Goal: Task Accomplishment & Management: Manage account settings

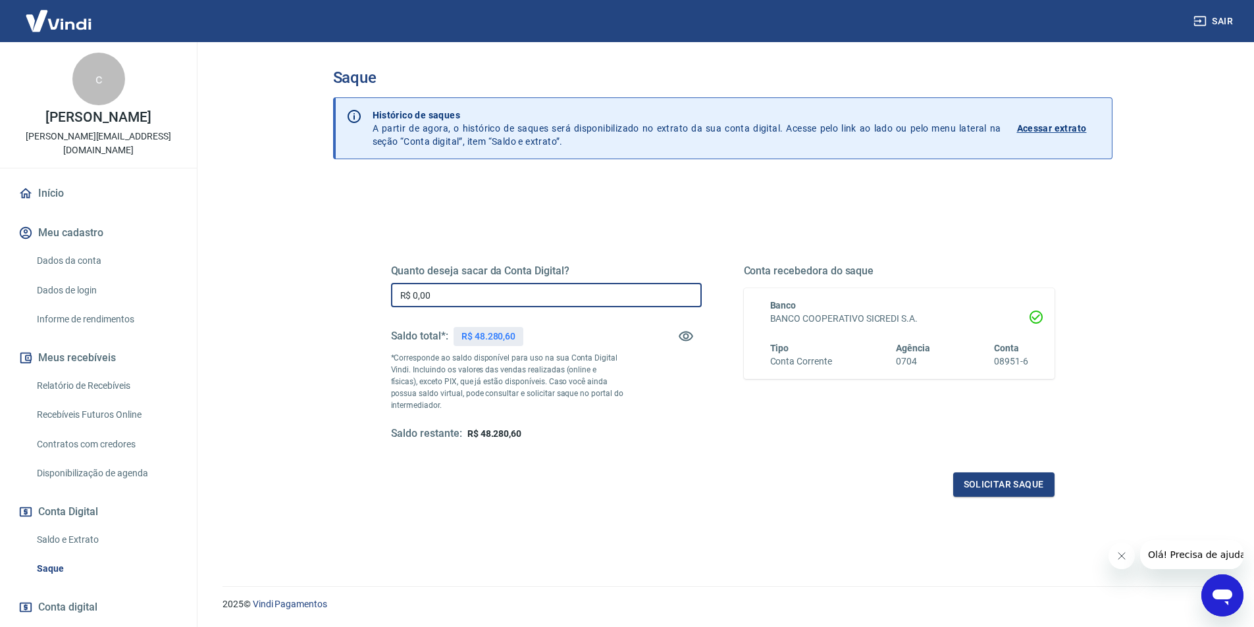
click at [521, 303] on input "R$ 0,00" at bounding box center [546, 295] width 311 height 24
type input "R$ 48.000,00"
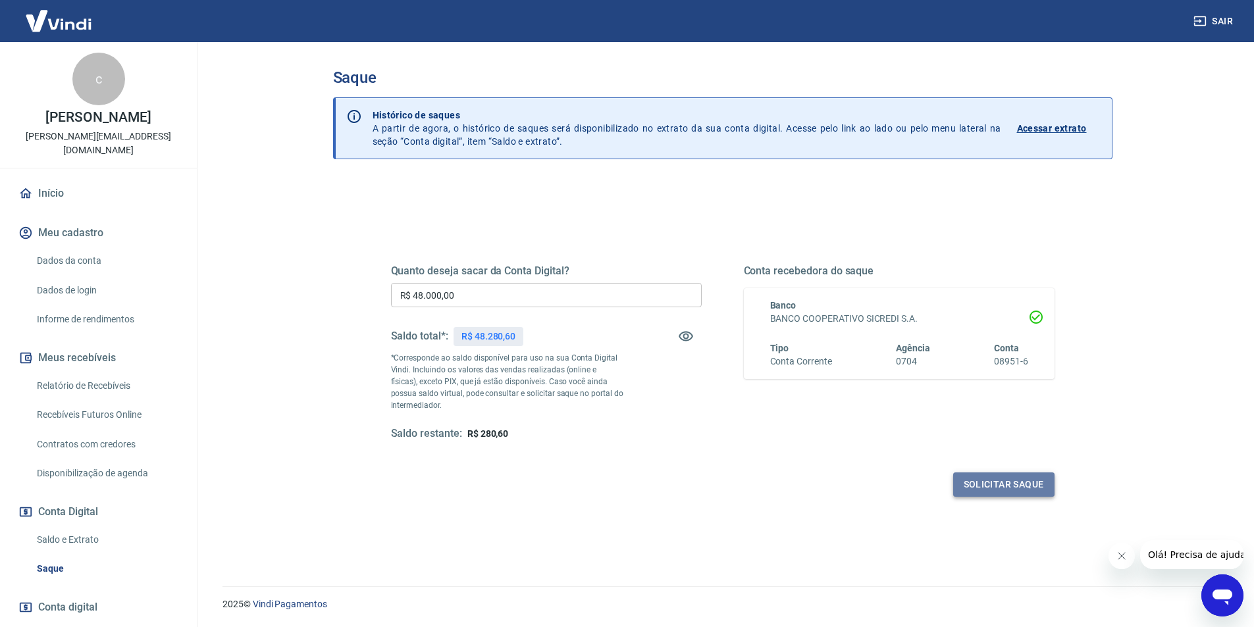
click at [993, 481] on button "Solicitar saque" at bounding box center [1003, 485] width 101 height 24
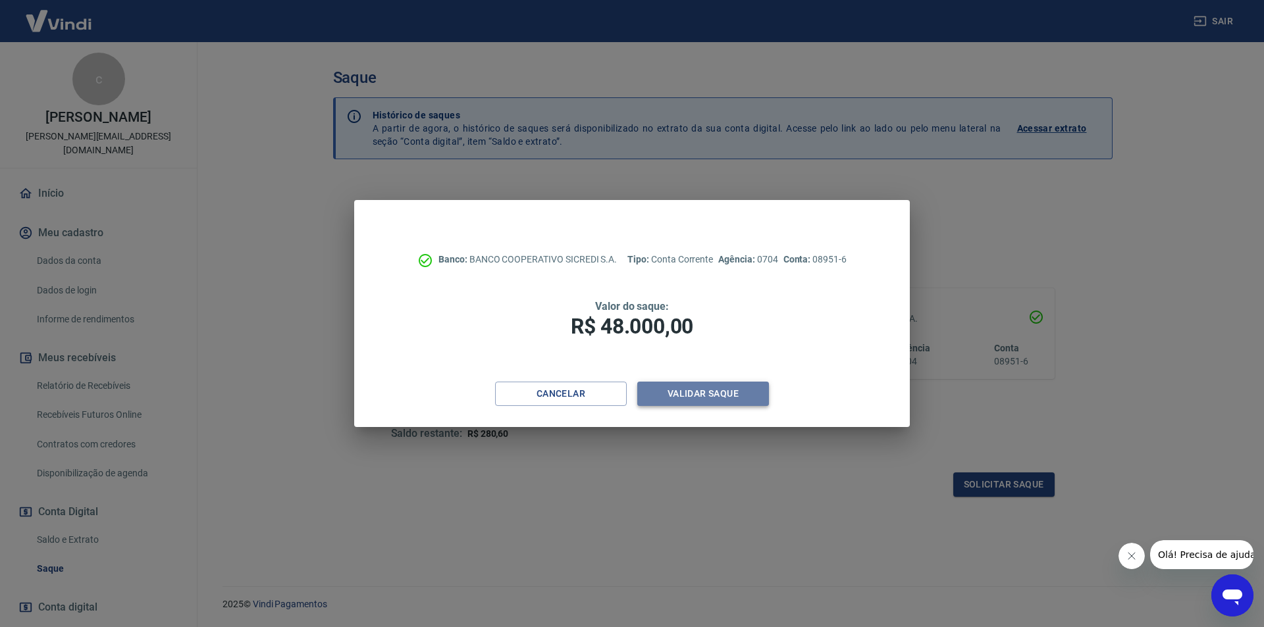
click at [697, 397] on button "Validar saque" at bounding box center [703, 394] width 132 height 24
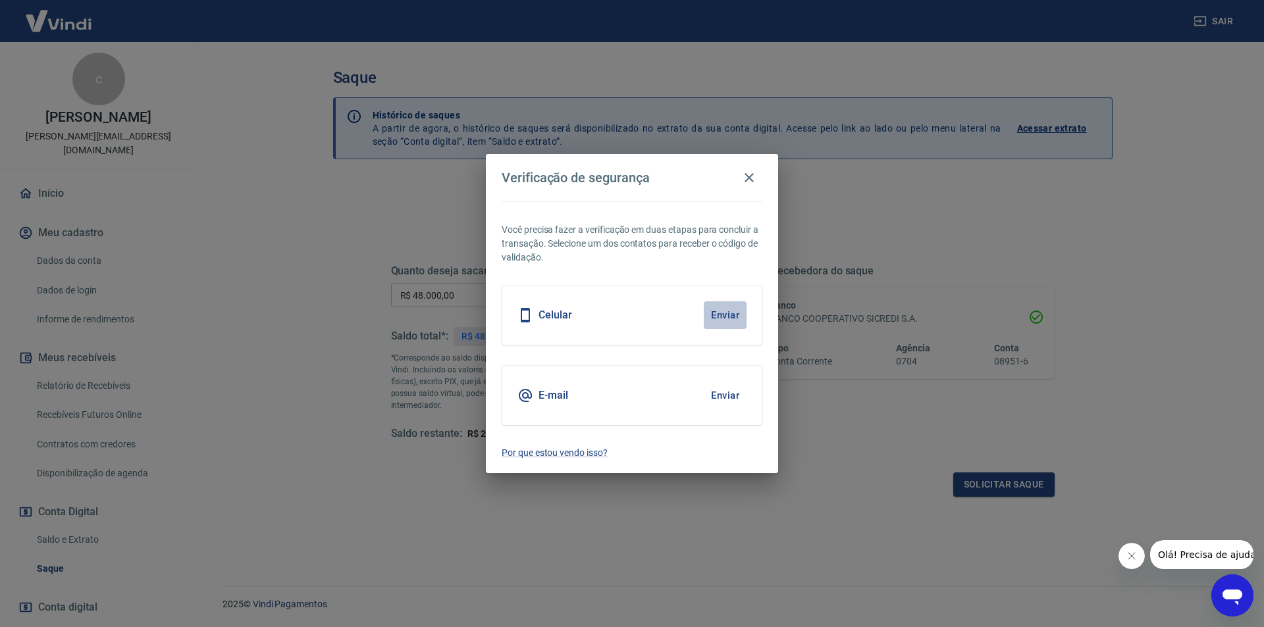
click at [726, 319] on button "Enviar" at bounding box center [725, 315] width 43 height 28
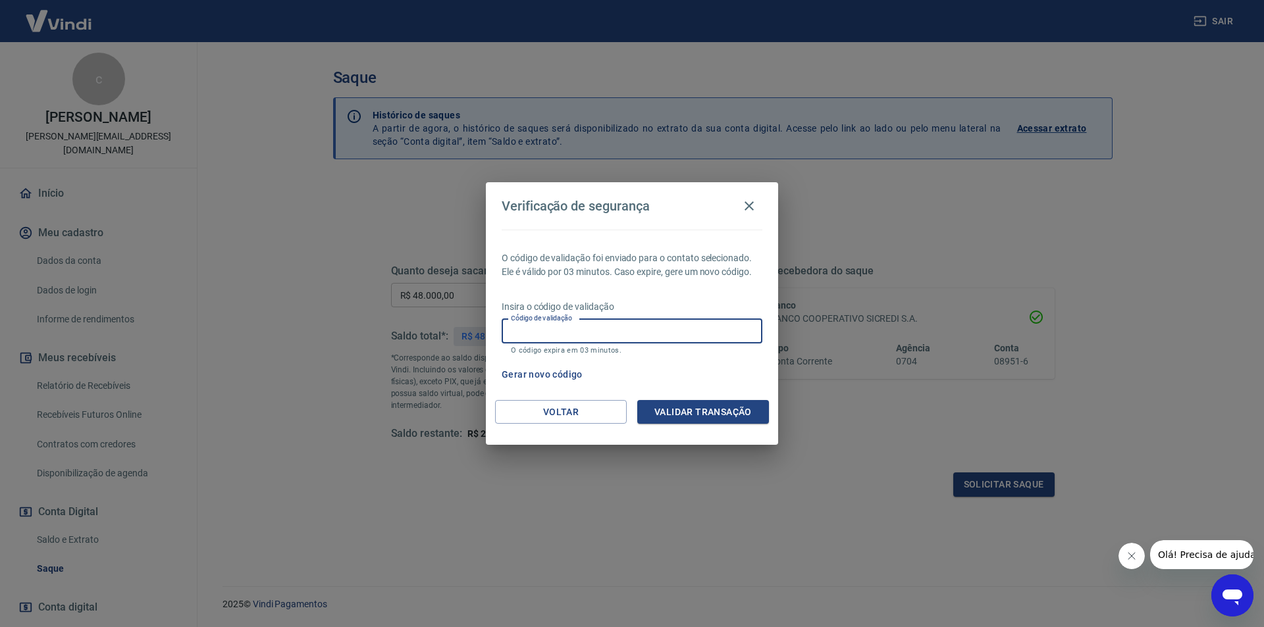
click at [650, 337] on input "Código de validação" at bounding box center [632, 331] width 261 height 24
click at [608, 326] on input "Código de validação" at bounding box center [632, 331] width 261 height 24
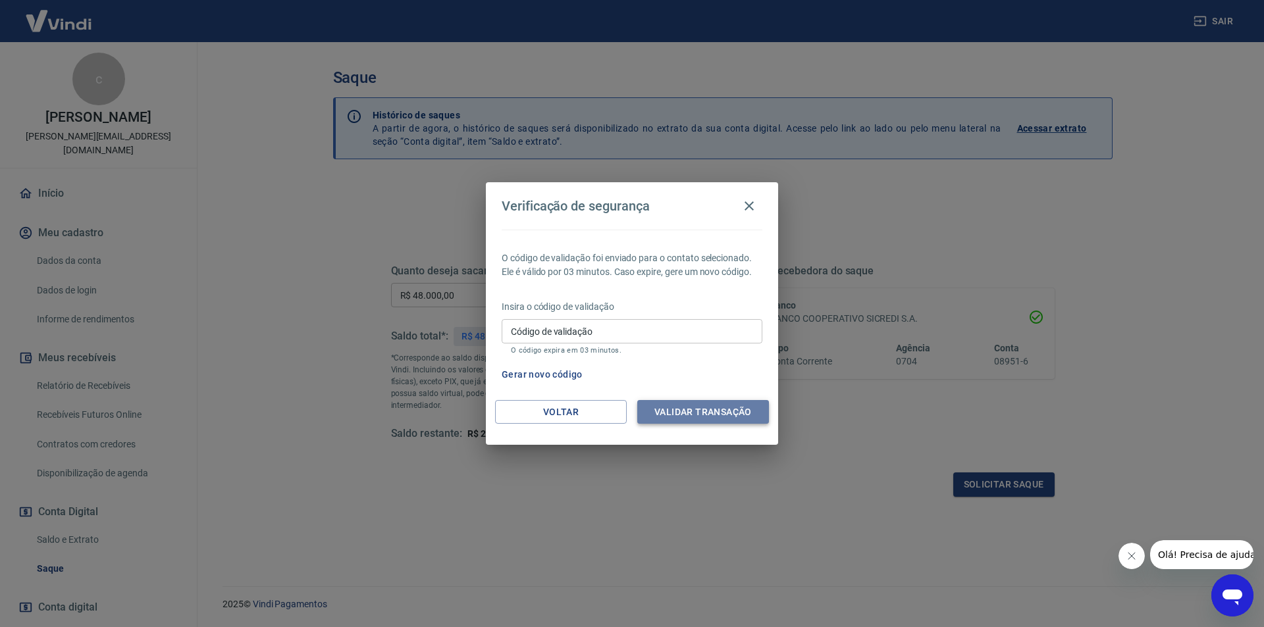
click at [709, 403] on button "Validar transação" at bounding box center [703, 412] width 132 height 24
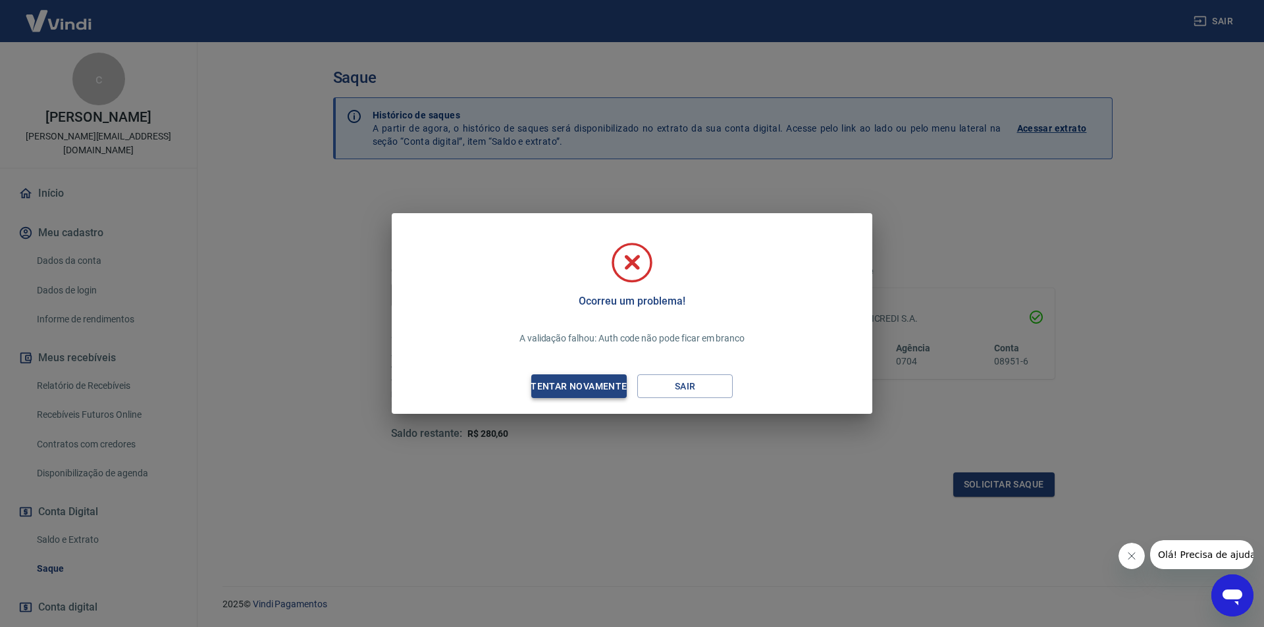
click at [594, 384] on div "Tentar novamente" at bounding box center [579, 386] width 128 height 16
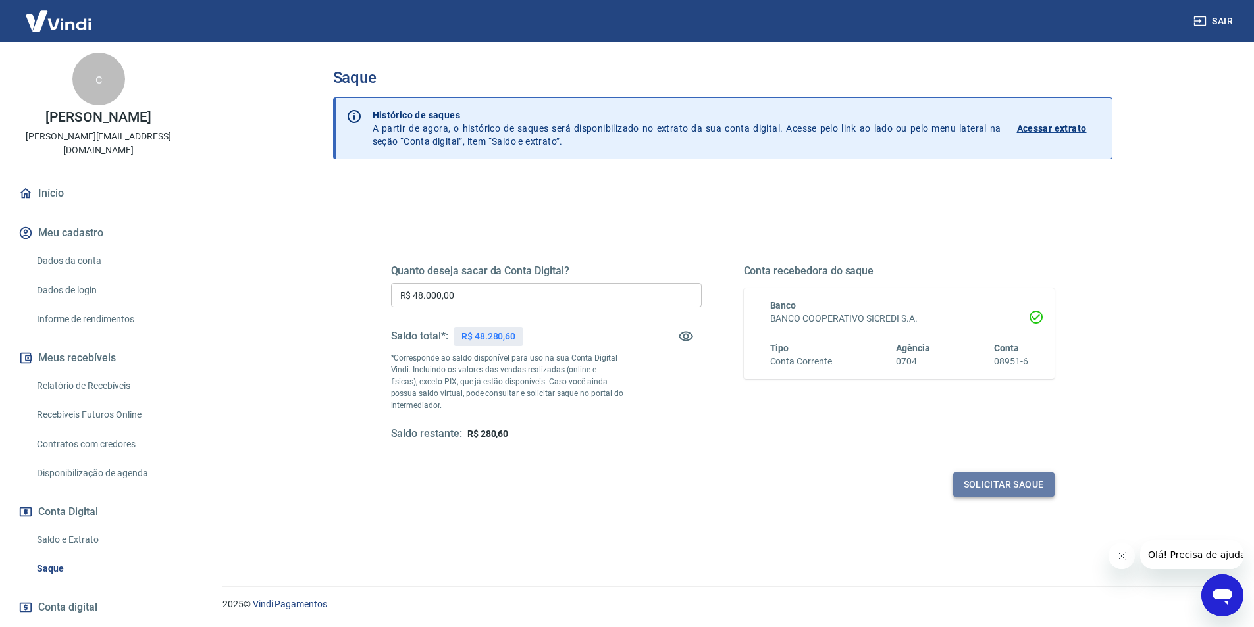
click at [997, 480] on button "Solicitar saque" at bounding box center [1003, 485] width 101 height 24
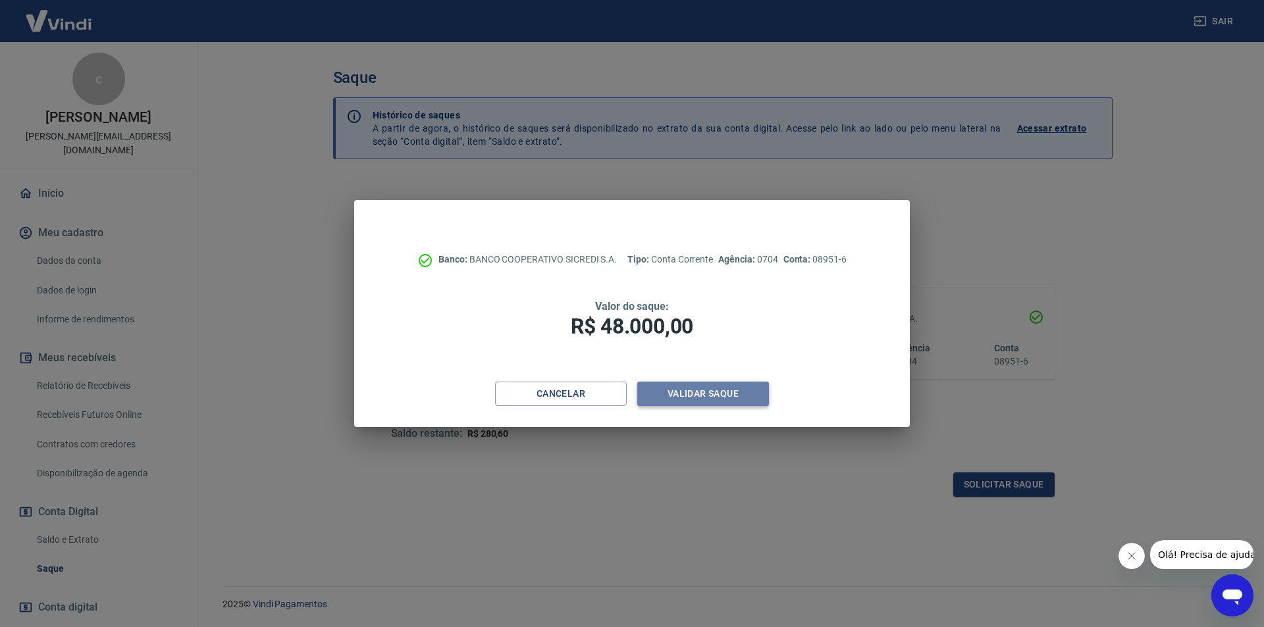
click at [707, 400] on button "Validar saque" at bounding box center [703, 394] width 132 height 24
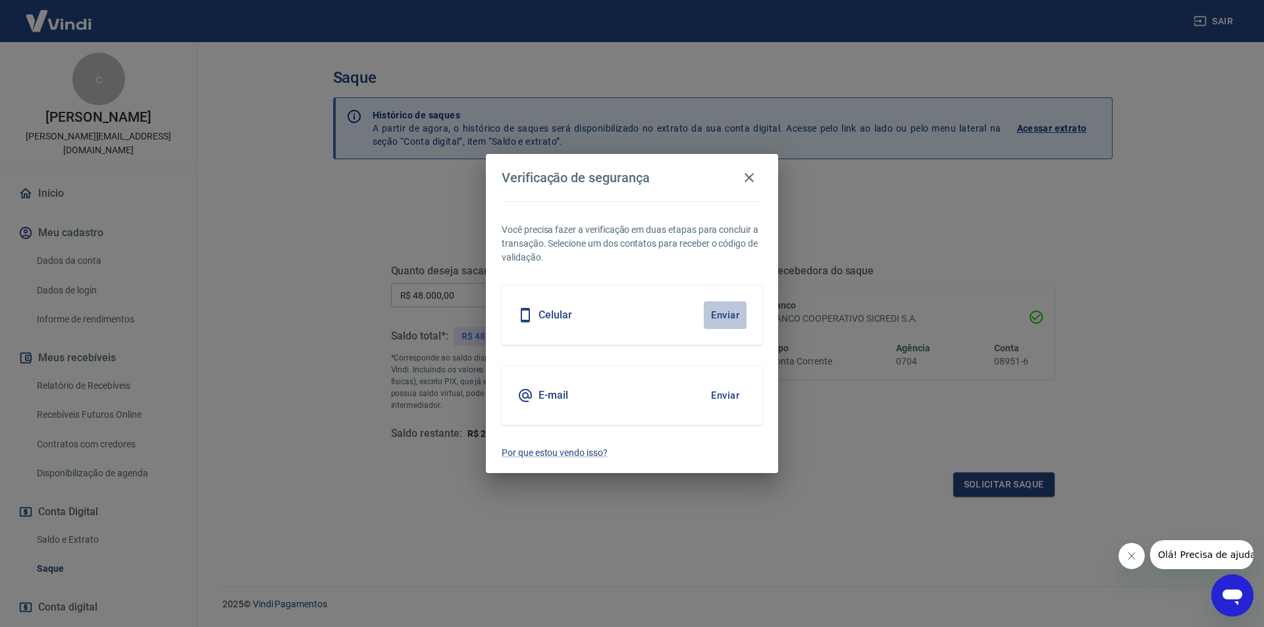
click at [721, 319] on button "Enviar" at bounding box center [725, 315] width 43 height 28
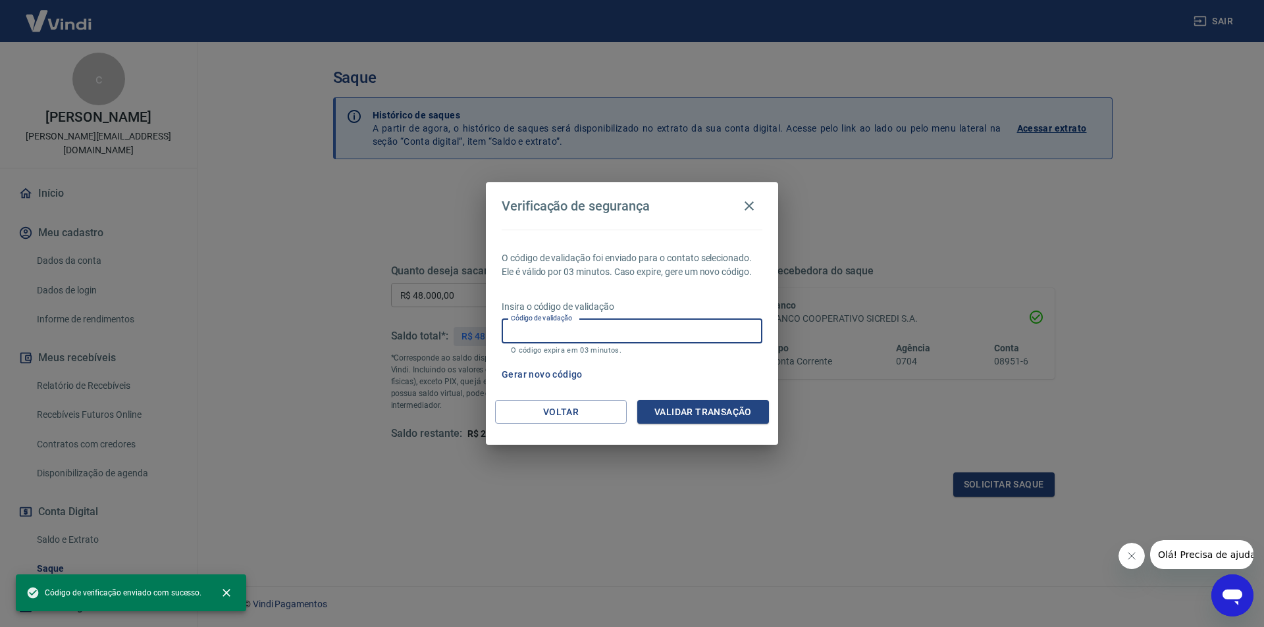
click at [636, 325] on input "Código de validação" at bounding box center [632, 331] width 261 height 24
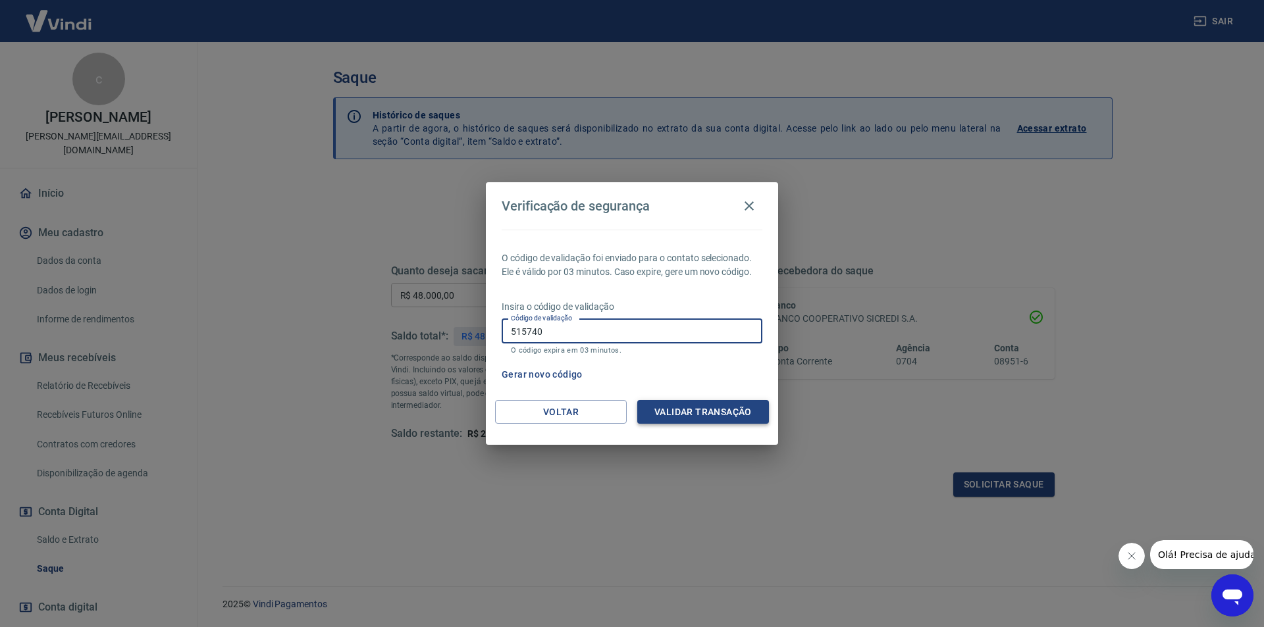
type input "515740"
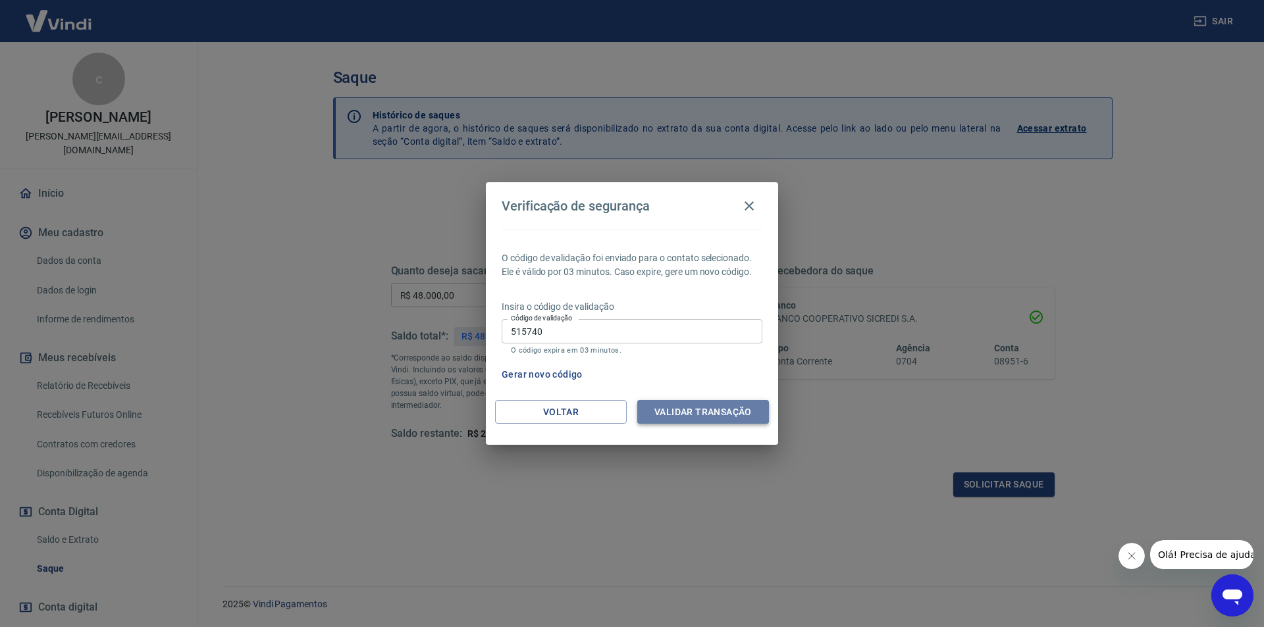
click at [680, 408] on button "Validar transação" at bounding box center [703, 412] width 132 height 24
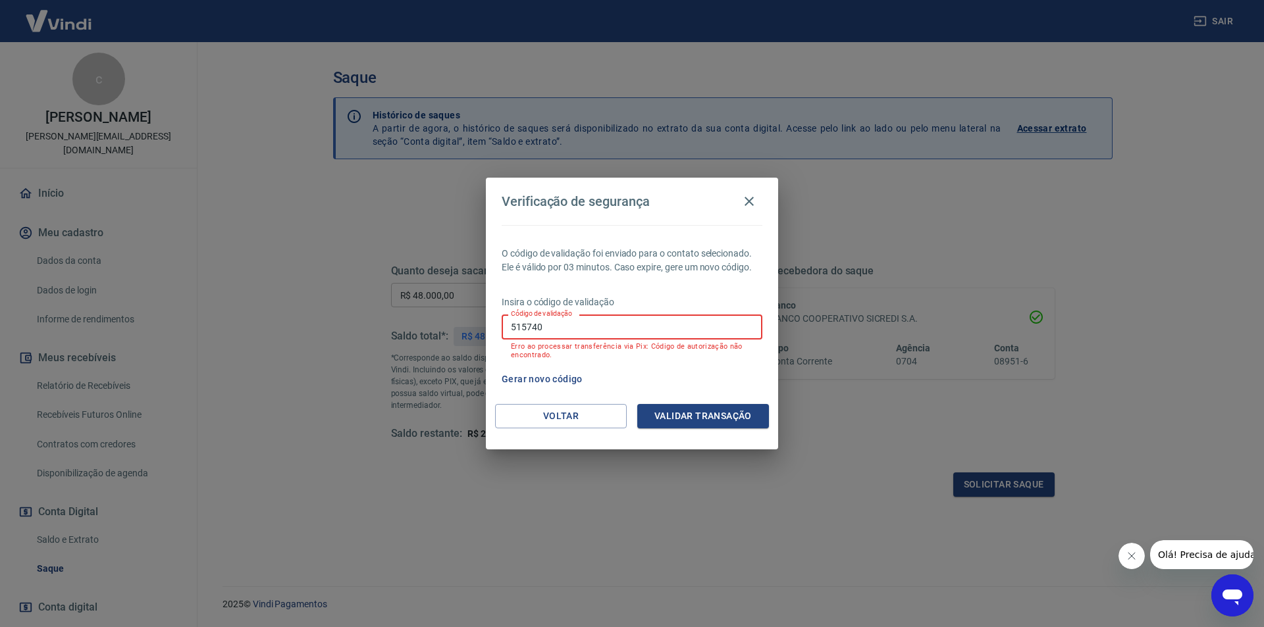
drag, startPoint x: 569, startPoint y: 330, endPoint x: 440, endPoint y: 338, distance: 128.6
click at [441, 340] on div "Verificação de segurança O código de validação foi enviado para o contato selec…" at bounding box center [632, 313] width 1264 height 627
drag, startPoint x: 749, startPoint y: 202, endPoint x: 738, endPoint y: 192, distance: 14.9
click at [750, 200] on icon "button" at bounding box center [749, 202] width 16 height 16
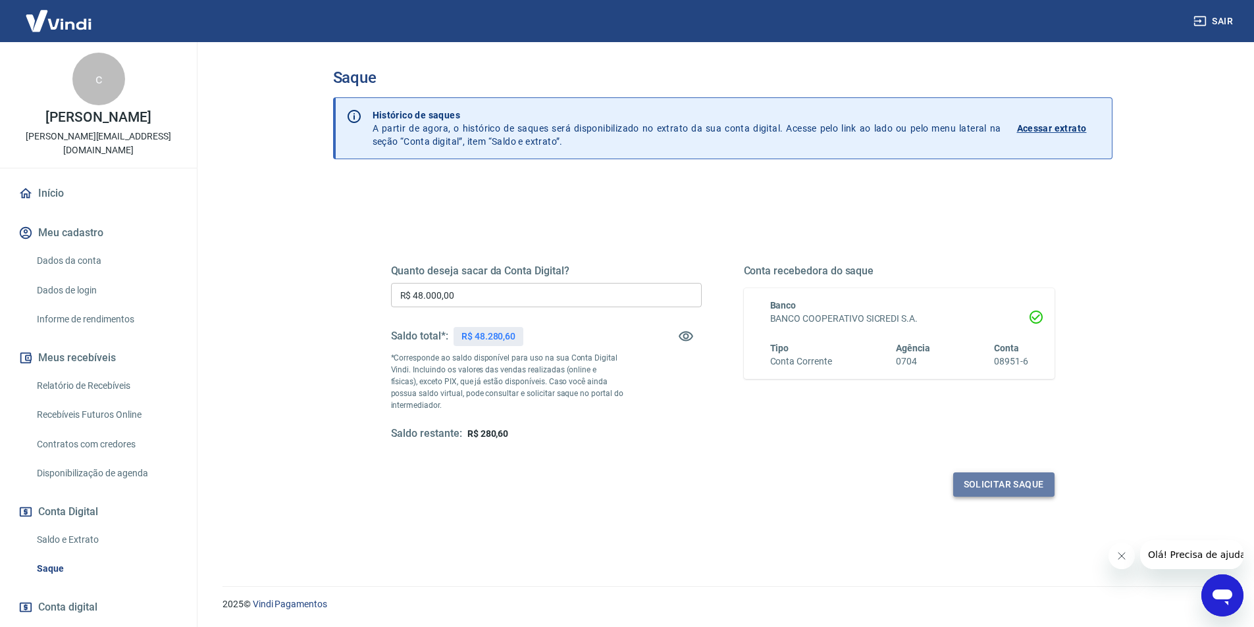
click at [991, 483] on button "Solicitar saque" at bounding box center [1003, 485] width 101 height 24
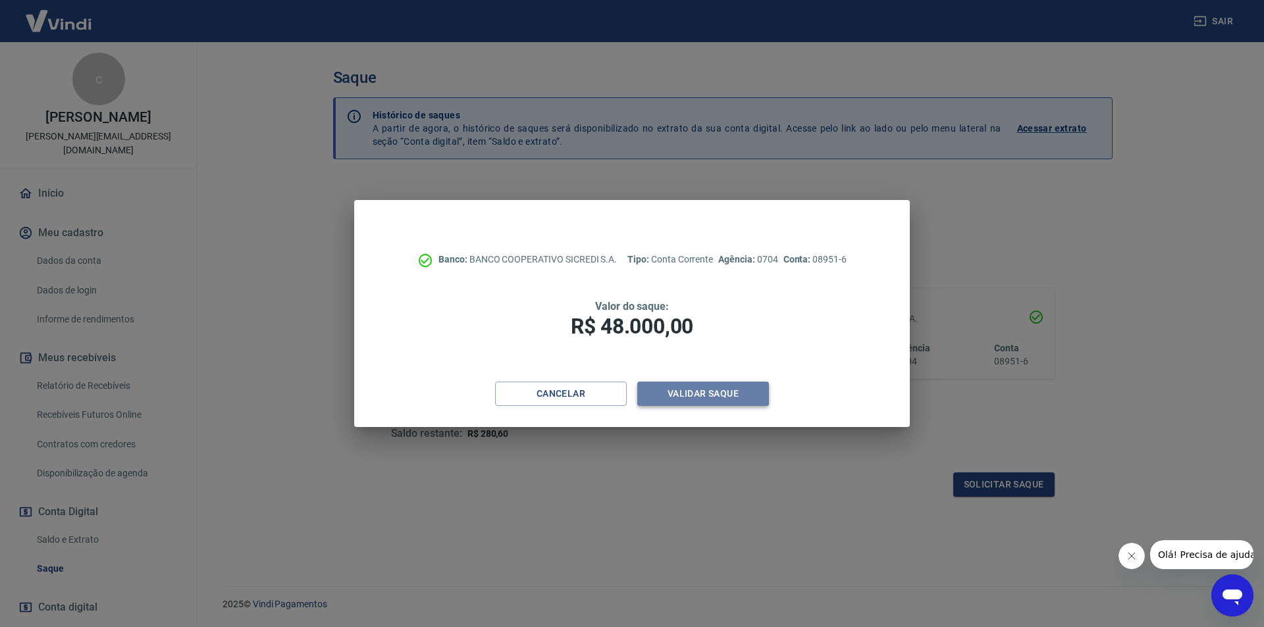
click at [676, 390] on button "Validar saque" at bounding box center [703, 394] width 132 height 24
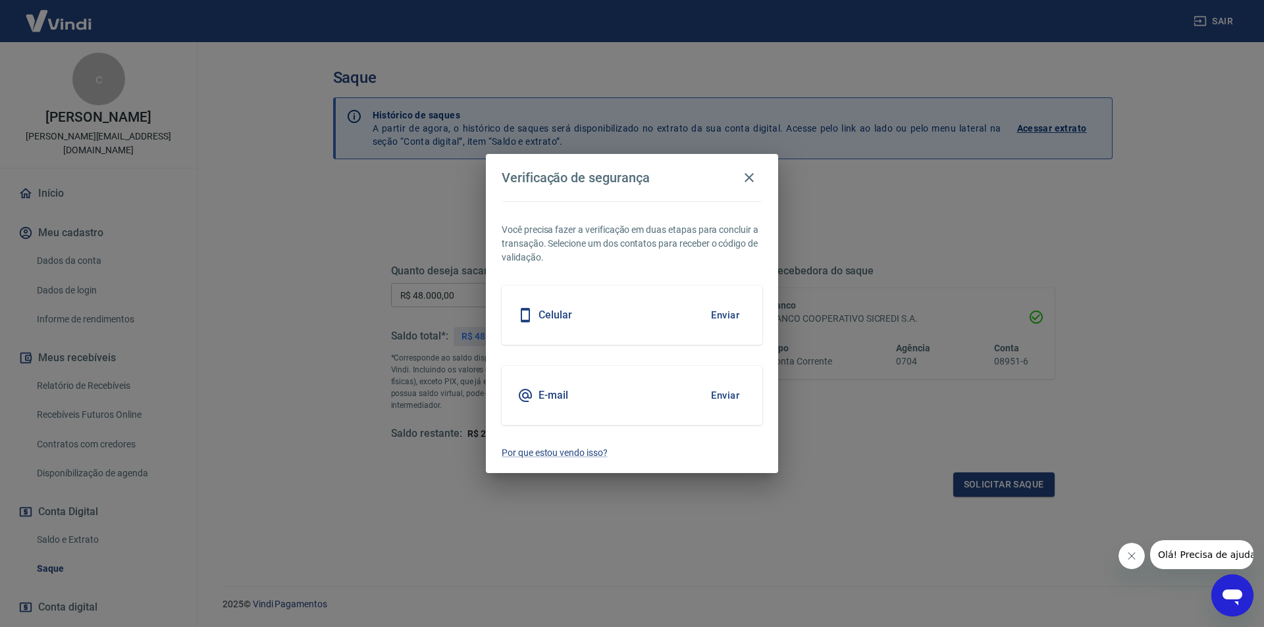
click at [729, 315] on button "Enviar" at bounding box center [725, 315] width 43 height 28
